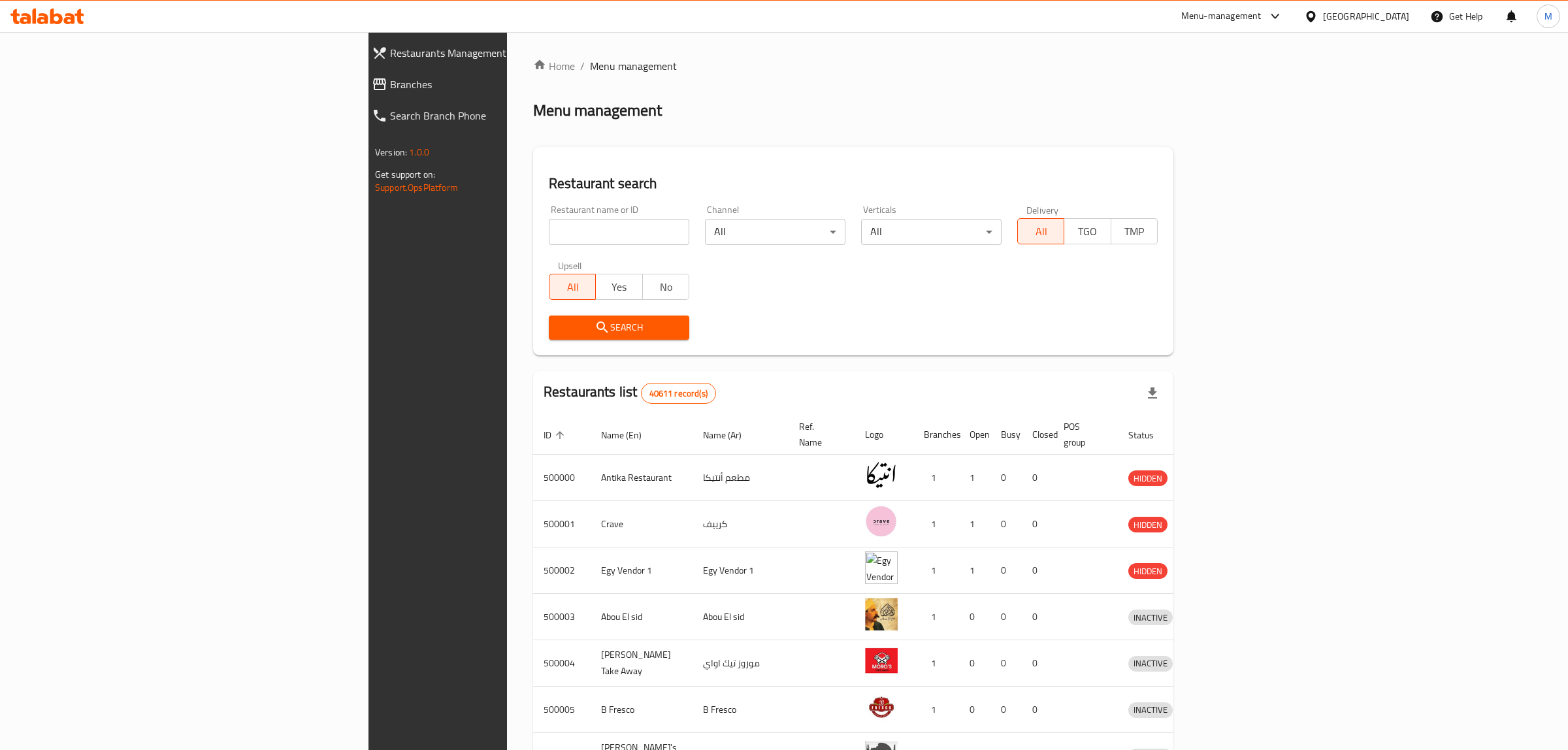
drag, startPoint x: 0, startPoint y: 0, endPoint x: 41, endPoint y: 82, distance: 91.7
click at [390, 82] on span "Branches" at bounding box center [505, 84] width 230 height 15
click at [545, 233] on input "search" at bounding box center [614, 232] width 139 height 26
paste input "690540"
type input "690540"
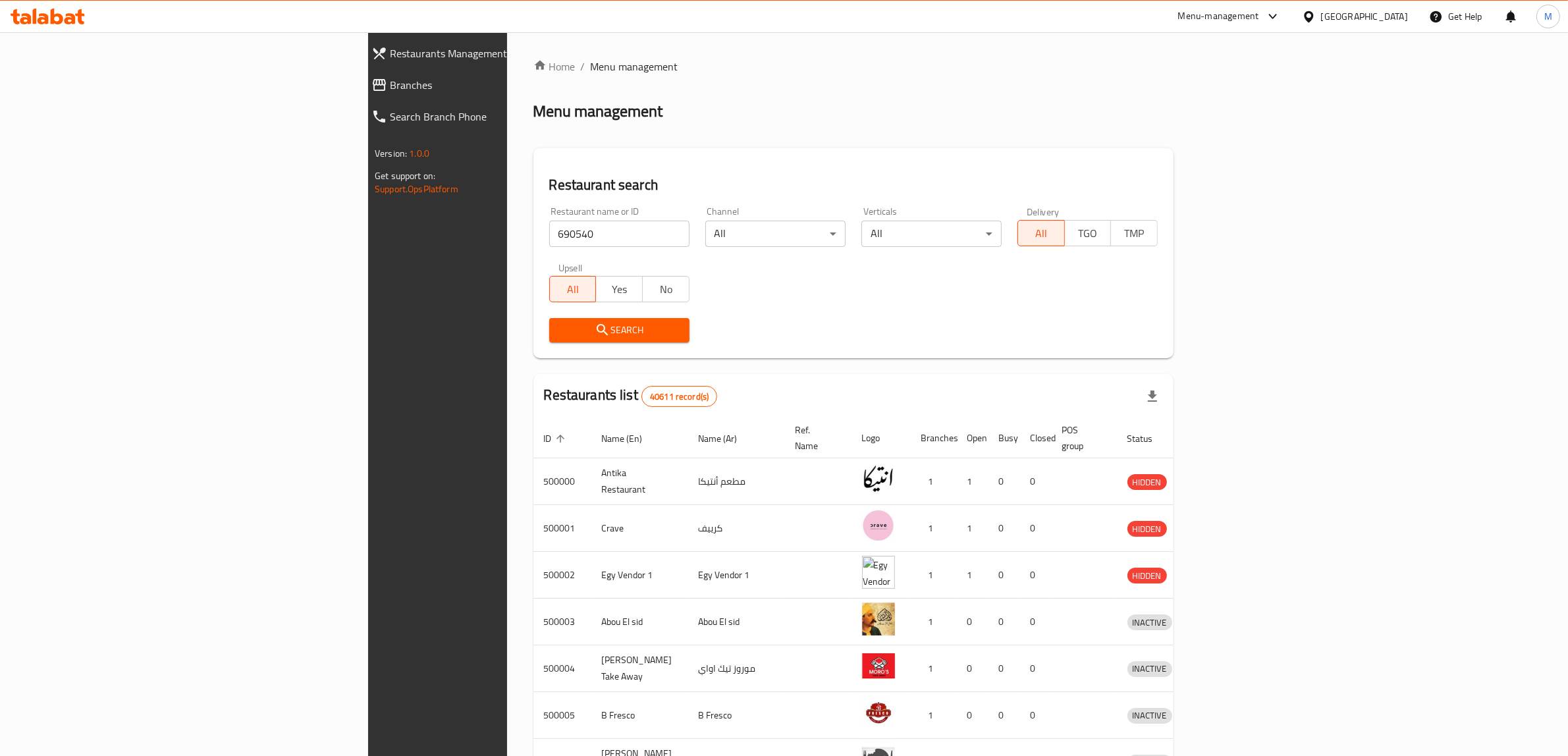
click at [560, 323] on span "Search" at bounding box center [619, 330] width 119 height 16
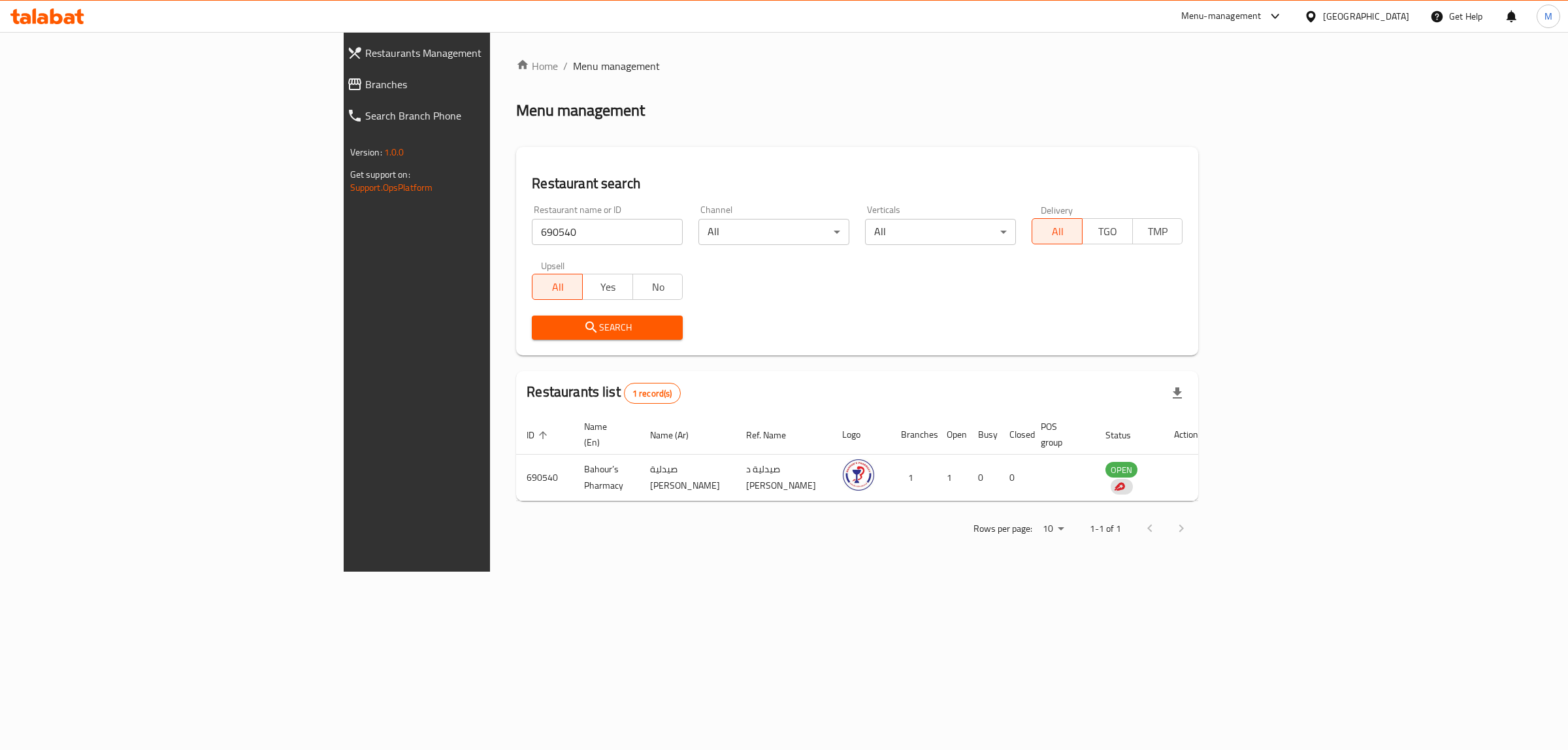
click at [635, 132] on div "Home / Menu management Menu management Restaurant search Restaurant name or ID …" at bounding box center [857, 301] width 682 height 487
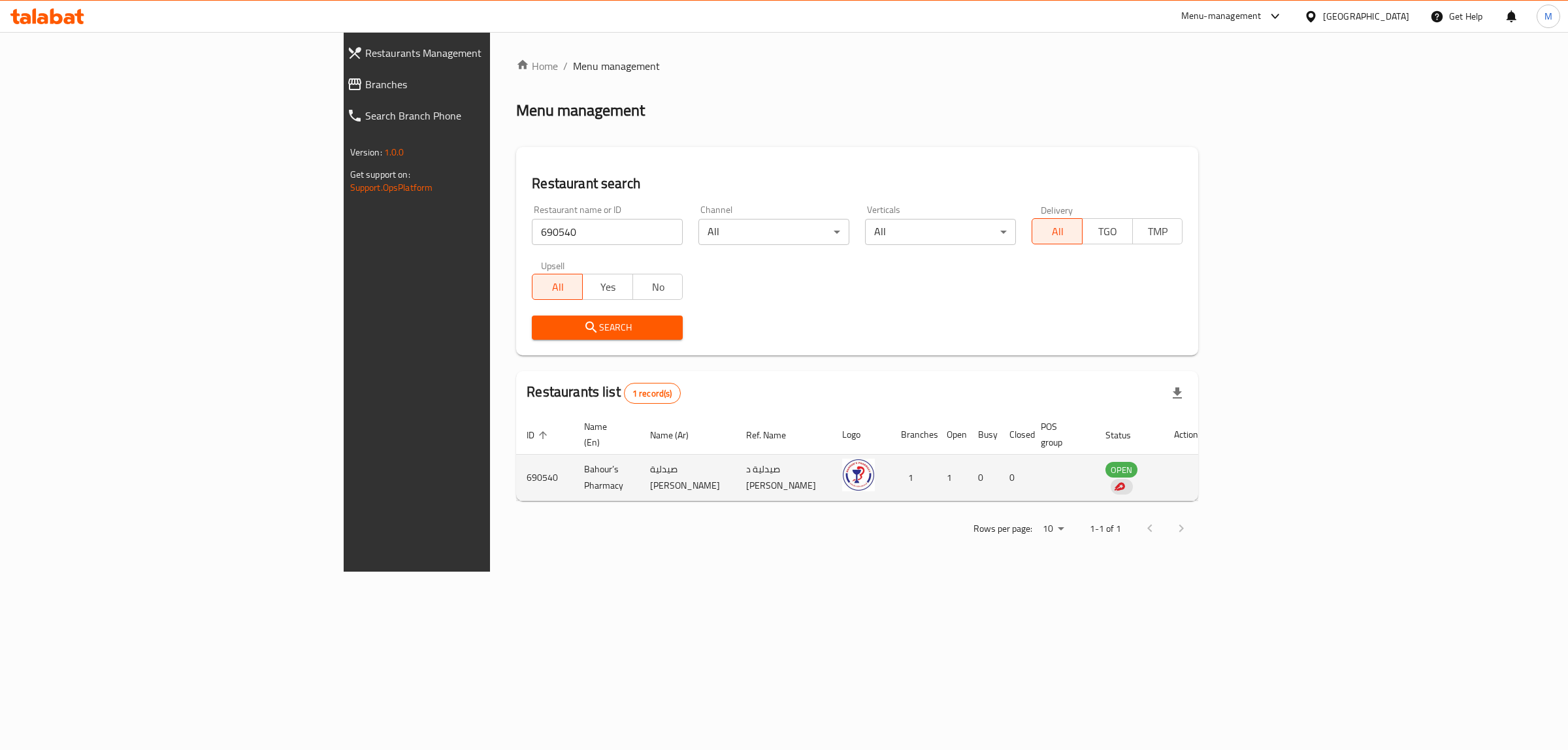
click at [573, 461] on td "Bahour’s Pharmacy" at bounding box center [606, 477] width 66 height 46
click at [516, 463] on td "690540" at bounding box center [545, 477] width 58 height 46
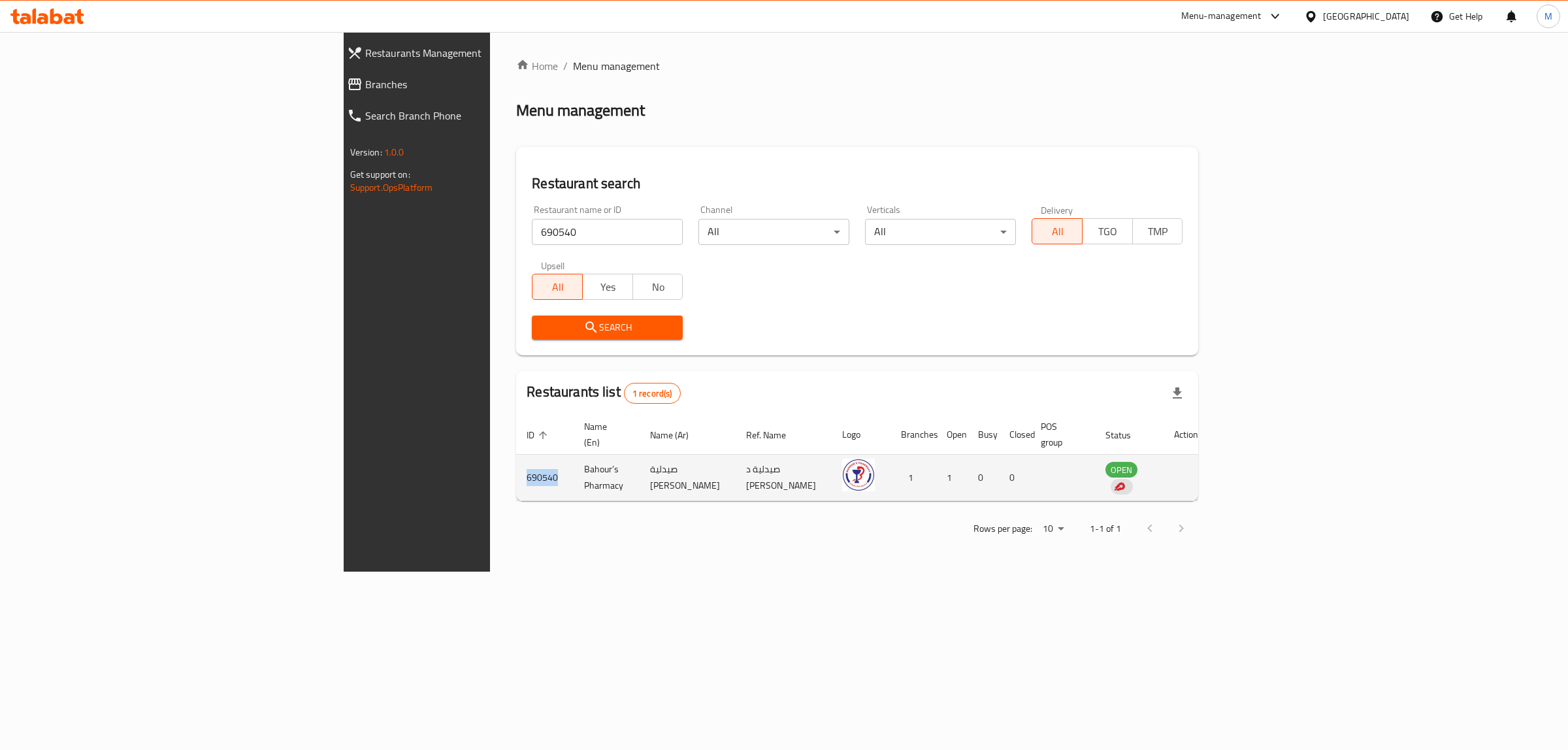
copy td "690540"
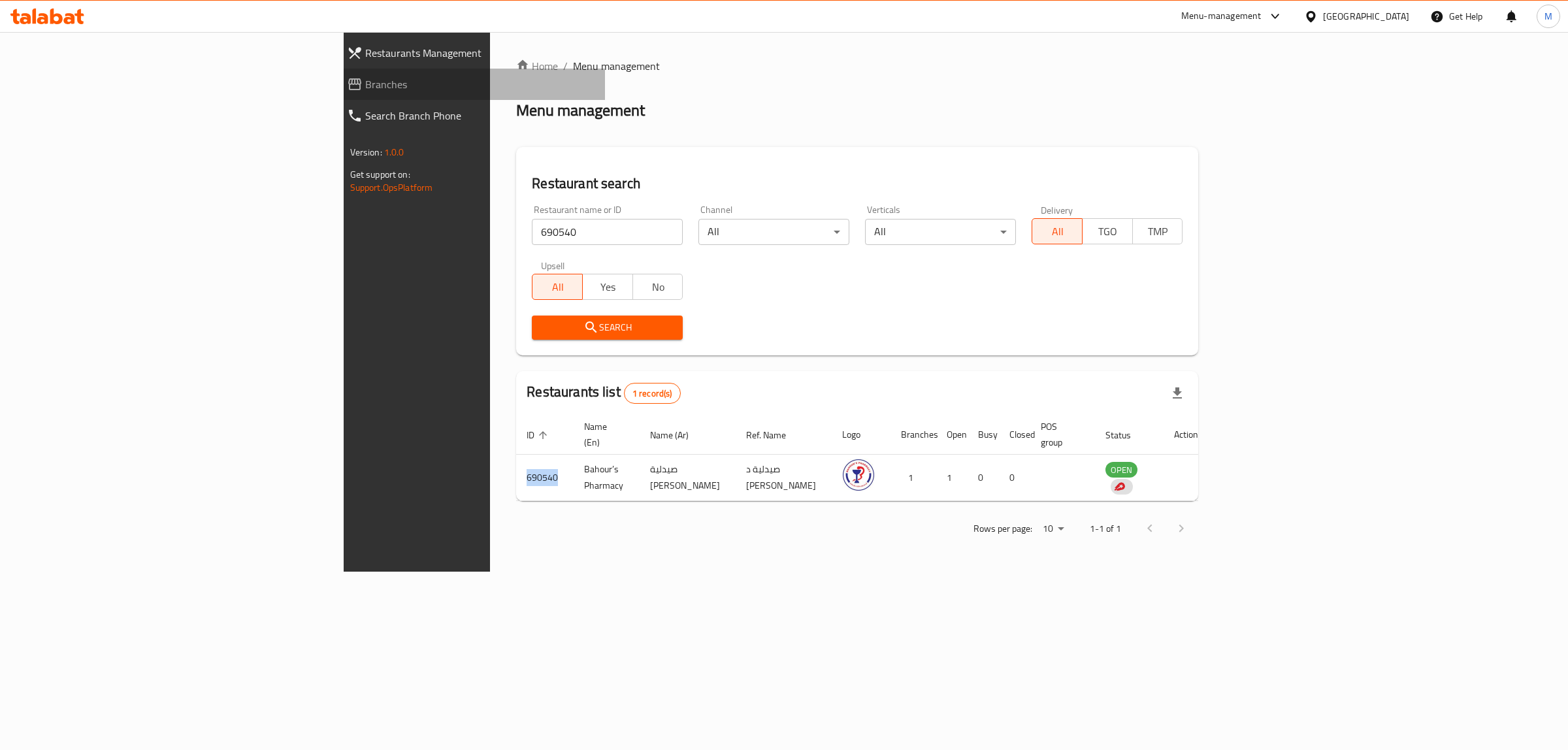
click at [365, 77] on span "Branches" at bounding box center [480, 84] width 230 height 15
